Goal: Task Accomplishment & Management: Use online tool/utility

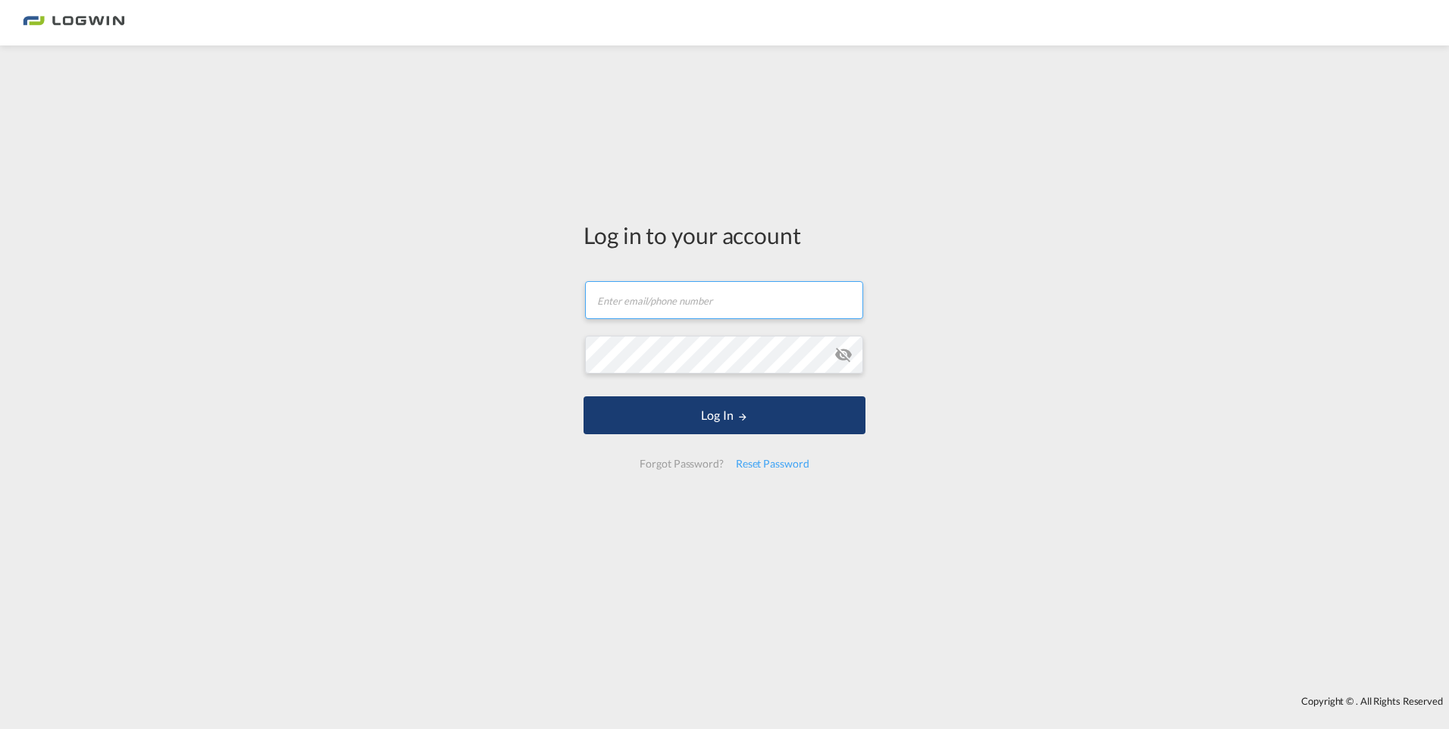
type input "[PERSON_NAME][EMAIL_ADDRESS][DOMAIN_NAME]"
click at [700, 415] on button "Log In" at bounding box center [724, 415] width 282 height 38
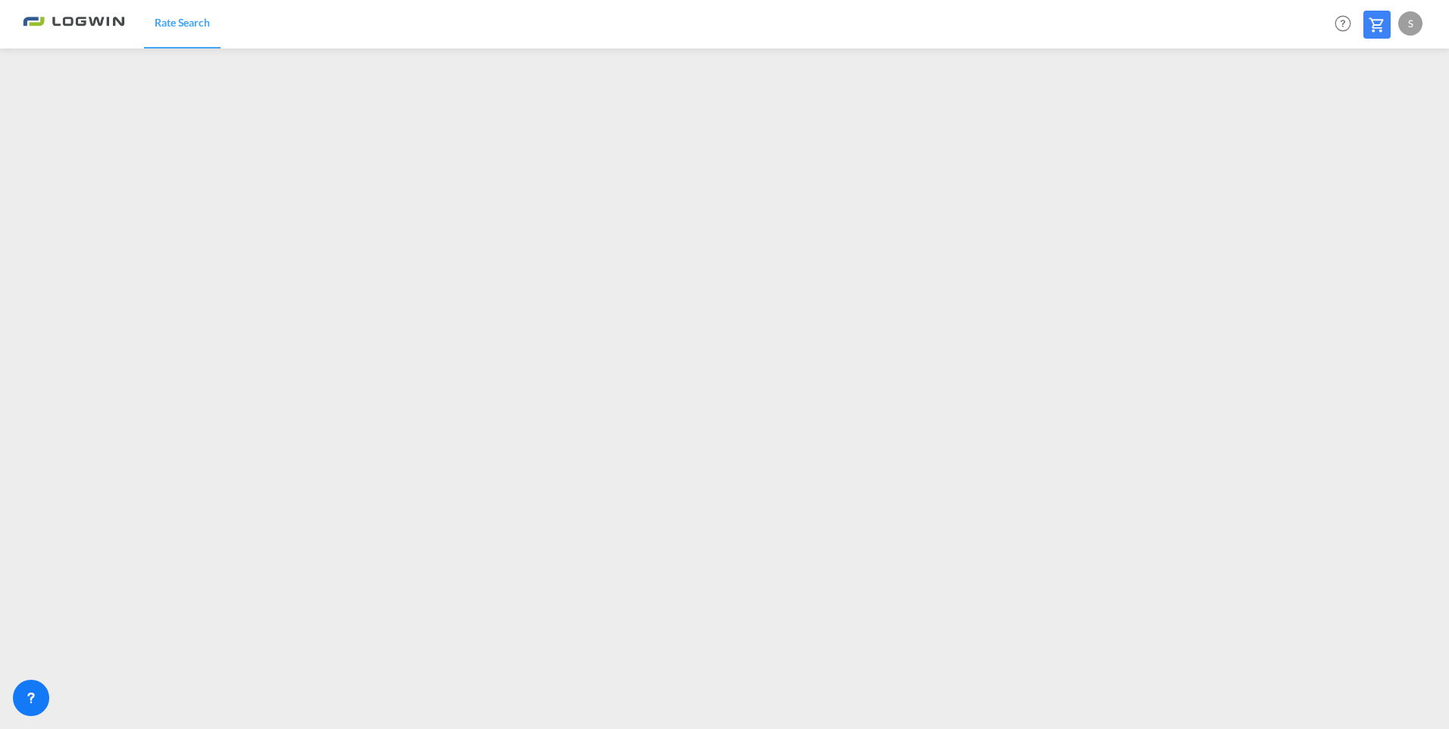
click at [1409, 23] on div "S" at bounding box center [1410, 23] width 24 height 24
click at [1378, 114] on button "Logout" at bounding box center [1392, 116] width 99 height 30
